Goal: Navigation & Orientation: Find specific page/section

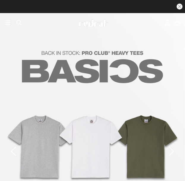
click at [8, 19] on icon at bounding box center [7, 22] width 5 height 7
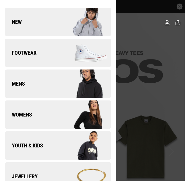
scroll to position [26, 0]
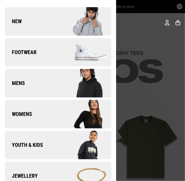
click at [65, 117] on img at bounding box center [84, 114] width 53 height 30
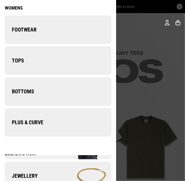
scroll to position [0, 0]
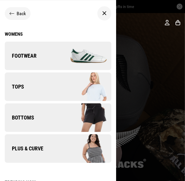
click at [40, 112] on link "Bottoms" at bounding box center [58, 118] width 107 height 29
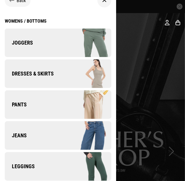
scroll to position [14, 0]
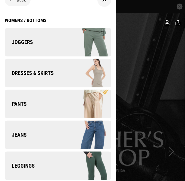
click at [44, 45] on link "Joggers" at bounding box center [58, 42] width 107 height 29
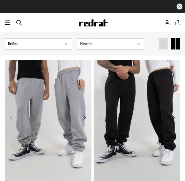
scroll to position [223, 0]
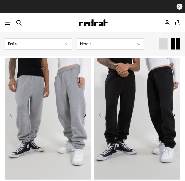
click at [86, 115] on button "Next" at bounding box center [84, 115] width 7 height 7
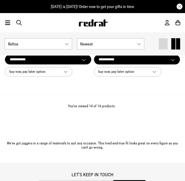
scroll to position [1244, 0]
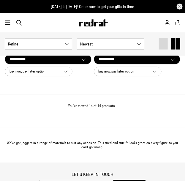
click at [5, 27] on div "Men Women Sale Sign in New Back Footwear Back Mens Back Womens Back Youth & Kid…" at bounding box center [92, 22] width 185 height 19
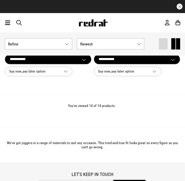
click at [7, 23] on icon at bounding box center [7, 22] width 5 height 7
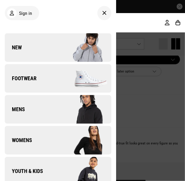
click at [42, 138] on link "Womens" at bounding box center [58, 140] width 107 height 29
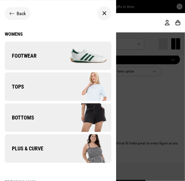
click at [43, 118] on link "Bottoms" at bounding box center [58, 118] width 107 height 29
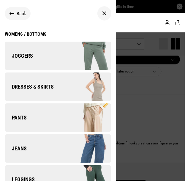
click at [68, 92] on img at bounding box center [84, 87] width 53 height 30
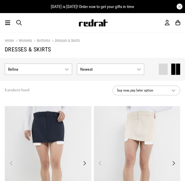
click at [7, 23] on icon at bounding box center [7, 22] width 5 height 7
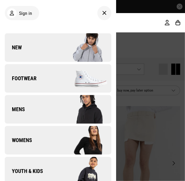
click at [36, 129] on link "Womens" at bounding box center [58, 140] width 107 height 29
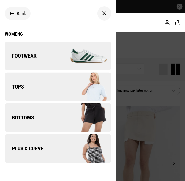
click at [33, 87] on link "Tops" at bounding box center [58, 87] width 107 height 29
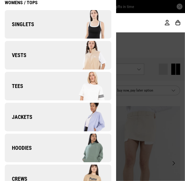
scroll to position [32, 0]
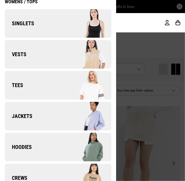
click at [25, 28] on link "Singlets" at bounding box center [58, 23] width 107 height 29
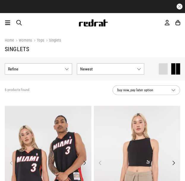
click at [6, 21] on icon at bounding box center [7, 22] width 5 height 7
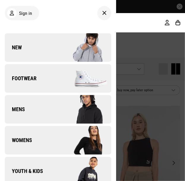
click at [42, 143] on link "Womens" at bounding box center [58, 140] width 107 height 29
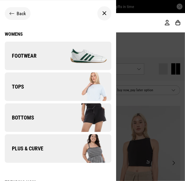
click at [24, 93] on link "Tops" at bounding box center [58, 87] width 107 height 29
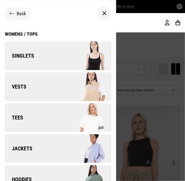
click at [35, 117] on link "Tees" at bounding box center [58, 118] width 107 height 29
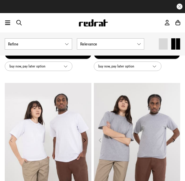
click at [7, 24] on icon at bounding box center [7, 22] width 5 height 7
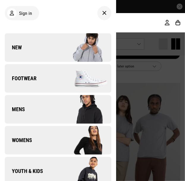
click at [28, 111] on link "Mens" at bounding box center [58, 109] width 107 height 29
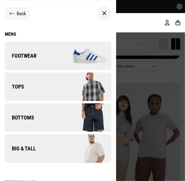
click at [41, 86] on link "Tops" at bounding box center [58, 87] width 107 height 29
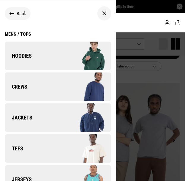
click at [36, 59] on link "Hoodies" at bounding box center [58, 56] width 107 height 29
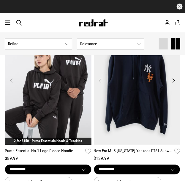
scroll to position [1227, 0]
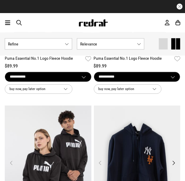
click at [6, 22] on icon at bounding box center [7, 22] width 5 height 7
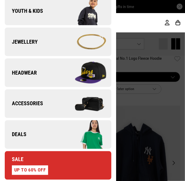
scroll to position [163, 0]
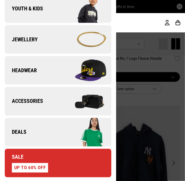
click at [40, 104] on span "Accessories" at bounding box center [24, 101] width 38 height 7
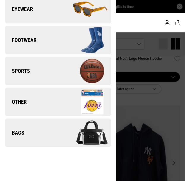
scroll to position [46, 0]
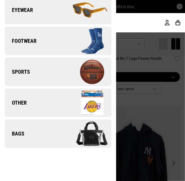
click at [49, 131] on link "Bags" at bounding box center [58, 134] width 107 height 29
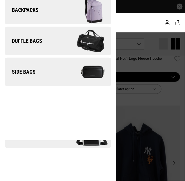
scroll to position [0, 0]
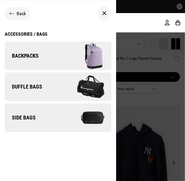
click at [41, 81] on link "Duffle Bags" at bounding box center [58, 87] width 107 height 29
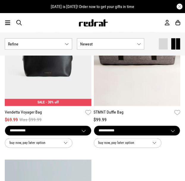
scroll to position [646, 0]
